Goal: Contribute content: Contribute content

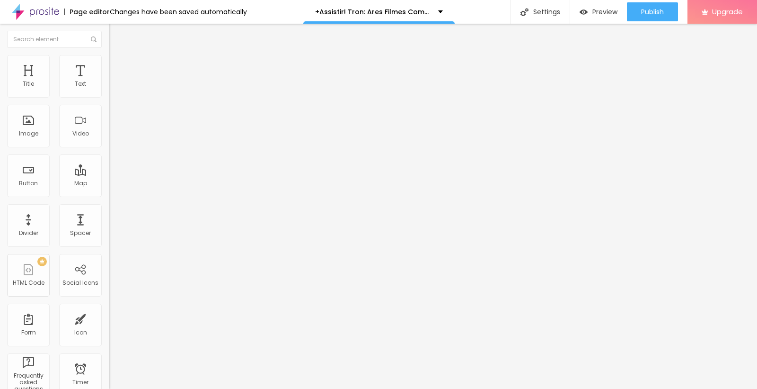
click at [109, 81] on span "Add image" at bounding box center [128, 77] width 39 height 8
click at [109, 96] on input "text" at bounding box center [166, 90] width 114 height 9
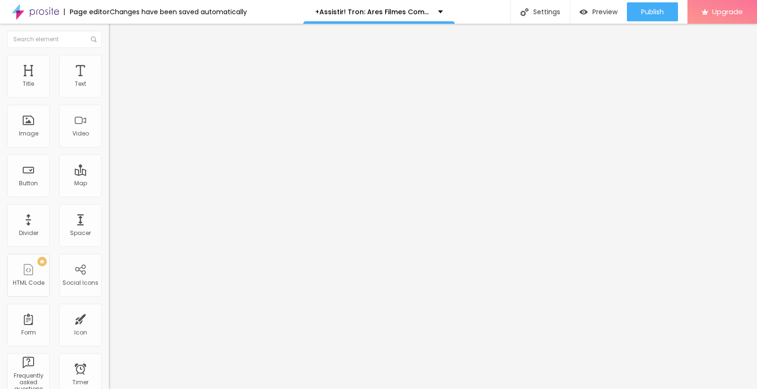
paste input "+Assistir! Tron: Ares Filmes Completo Dublado em Português"
type input "+Assistir! Tron: Ares Filmes Completo Dublado em Português"
drag, startPoint x: 55, startPoint y: 256, endPoint x: 0, endPoint y: 273, distance: 58.1
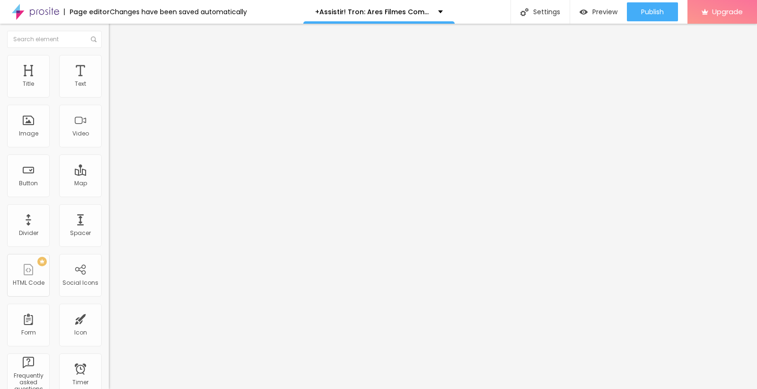
click at [109, 216] on div "Change image Image description (Alt) +Assistir! Tron: Ares Filmes Completo Dubl…" at bounding box center [163, 145] width 109 height 142
paste input "cinevibes.fun/pt/movie/533533/pro"
type input "https://cinevibes.fun/pt/movie/533533/pro"
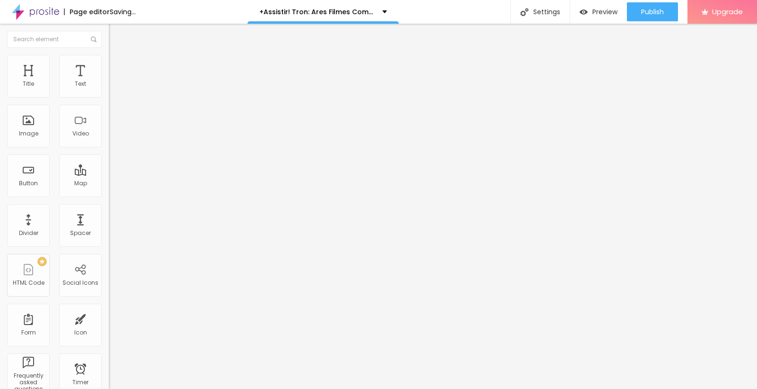
click at [116, 35] on img "button" at bounding box center [120, 35] width 8 height 8
drag, startPoint x: 51, startPoint y: 103, endPoint x: 0, endPoint y: 123, distance: 54.9
click at [109, 123] on div "Text Click me Align Size Default Small Default Big Link URL https:// Open in ne…" at bounding box center [163, 143] width 109 height 138
paste input "ASSISTA AGORA ►⟹ Tron: Ares Filme CompletoHD"
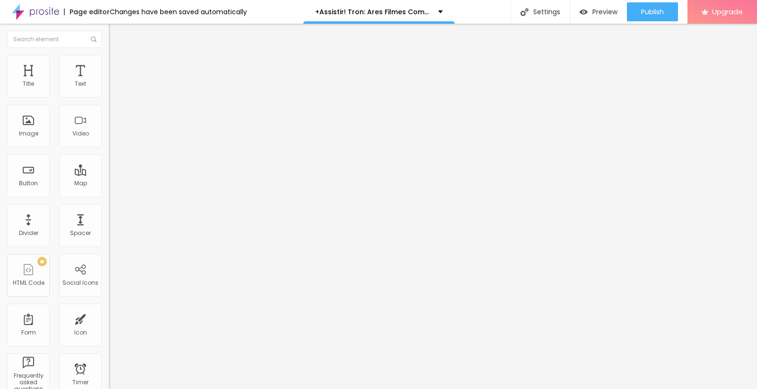
scroll to position [0, 58]
type input "ASSISTA AGORA ►⟹ Tron: Ares Filme CompletoHD"
click at [109, 113] on img at bounding box center [112, 110] width 7 height 7
click at [109, 195] on input "https://" at bounding box center [166, 190] width 114 height 9
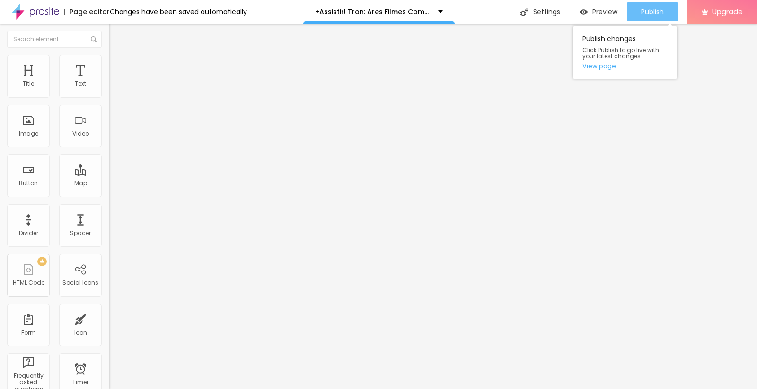
click at [656, 8] on span "Publish" at bounding box center [652, 12] width 23 height 8
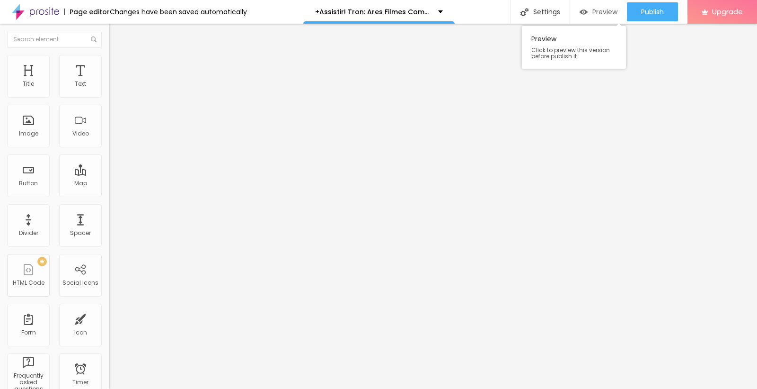
click at [597, 13] on span "Preview" at bounding box center [605, 12] width 25 height 8
drag, startPoint x: 44, startPoint y: 199, endPoint x: 0, endPoint y: 204, distance: 44.7
click at [109, 204] on div "Text ASSISTA AGORA ►⟹ Tron: Ares Filme CompletoHD Align Size Default Small Defa…" at bounding box center [163, 143] width 109 height 138
paste input "cinevibes.fun/pt/movie/533533/pro"
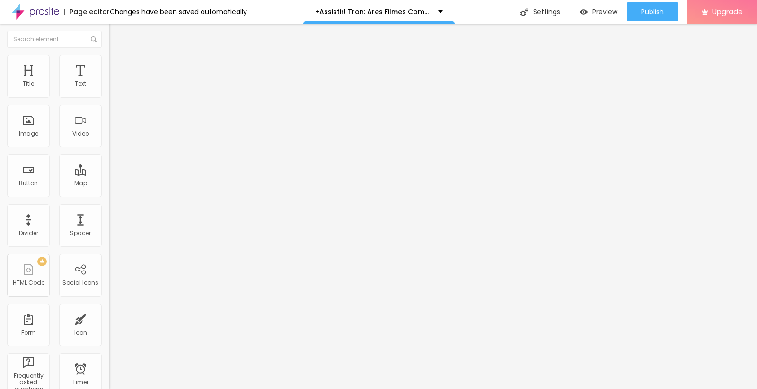
scroll to position [0, 38]
type input "https://cinevibes.fun/pt/movie/533533/pro"
click at [109, 237] on div "Edit Button Content Style Advanced Text ASSISTA AGORA ►⟹ Tron: Ares Filme Compl…" at bounding box center [163, 206] width 109 height 365
click at [635, 11] on button "Publish" at bounding box center [652, 11] width 51 height 19
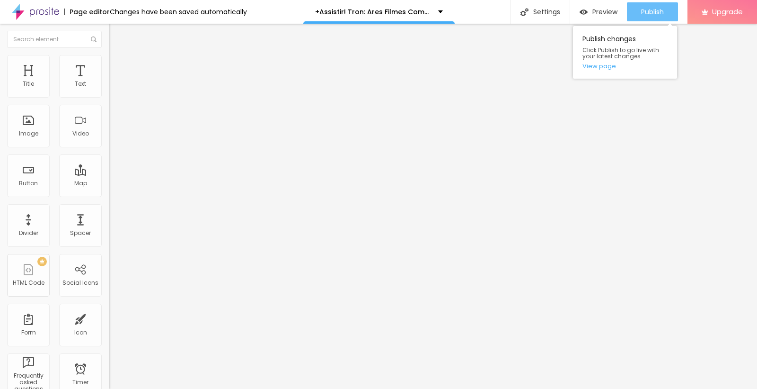
click at [644, 14] on span "Publish" at bounding box center [652, 12] width 23 height 8
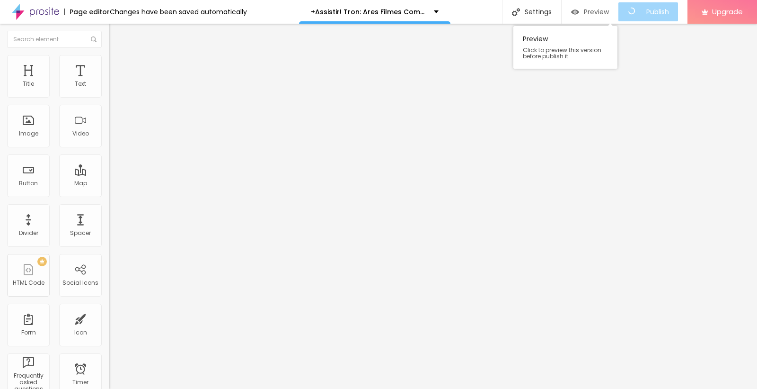
click at [605, 10] on span "Preview" at bounding box center [596, 12] width 25 height 8
